Goal: Information Seeking & Learning: Learn about a topic

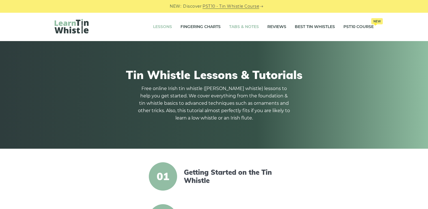
click at [238, 27] on link "Tabs & Notes" at bounding box center [244, 27] width 30 height 14
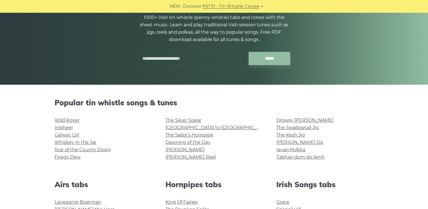
scroll to position [98, 0]
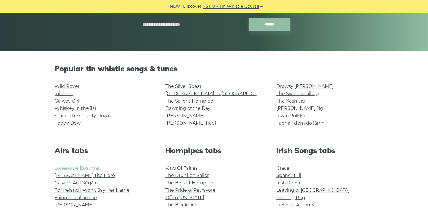
click at [83, 170] on link "Lonesome Boatman" at bounding box center [78, 167] width 46 height 5
click at [187, 182] on link "The Belfast Hornpipe" at bounding box center [190, 182] width 48 height 5
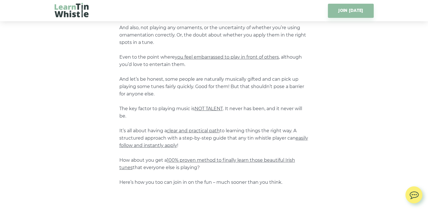
scroll to position [242, 0]
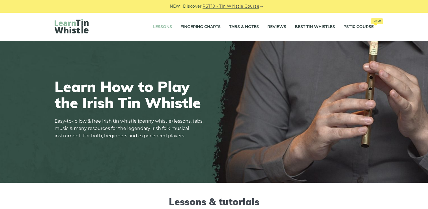
click at [166, 27] on link "Lessons" at bounding box center [162, 27] width 19 height 14
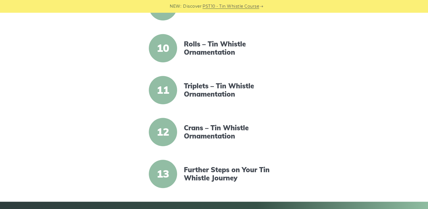
scroll to position [517, 0]
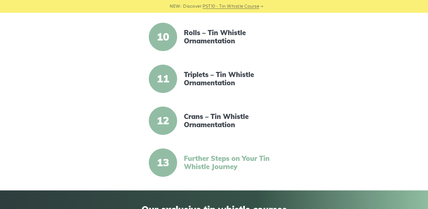
click at [221, 165] on link "Further Steps on Your Tin Whistle Journey" at bounding box center [232, 162] width 97 height 16
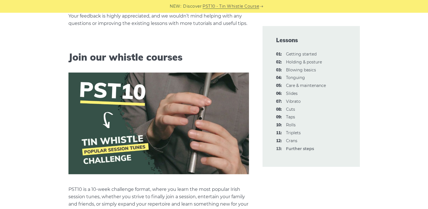
scroll to position [295, 0]
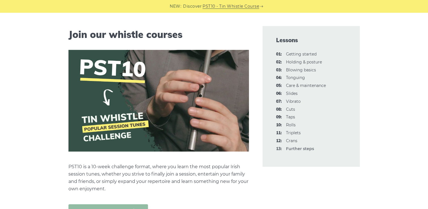
click at [131, 72] on img at bounding box center [159, 101] width 181 height 102
click at [143, 102] on img at bounding box center [159, 101] width 181 height 102
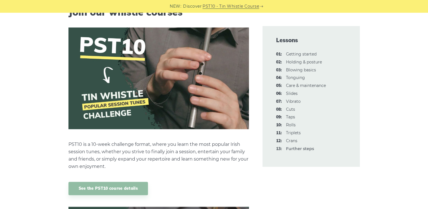
scroll to position [328, 0]
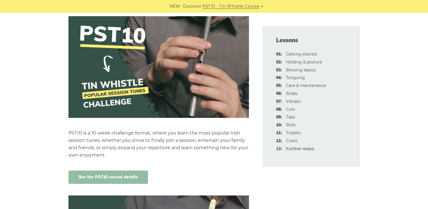
click at [89, 177] on link "See the PST10 course details" at bounding box center [109, 176] width 80 height 13
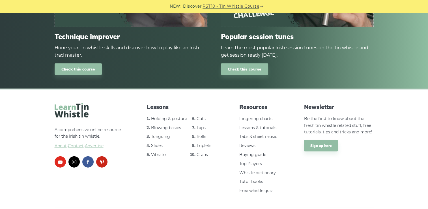
scroll to position [1185, 0]
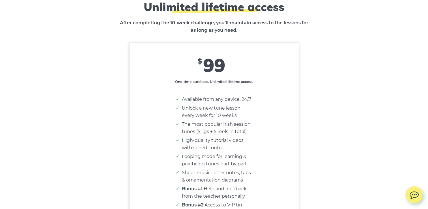
scroll to position [3387, 0]
